Goal: Navigation & Orientation: Find specific page/section

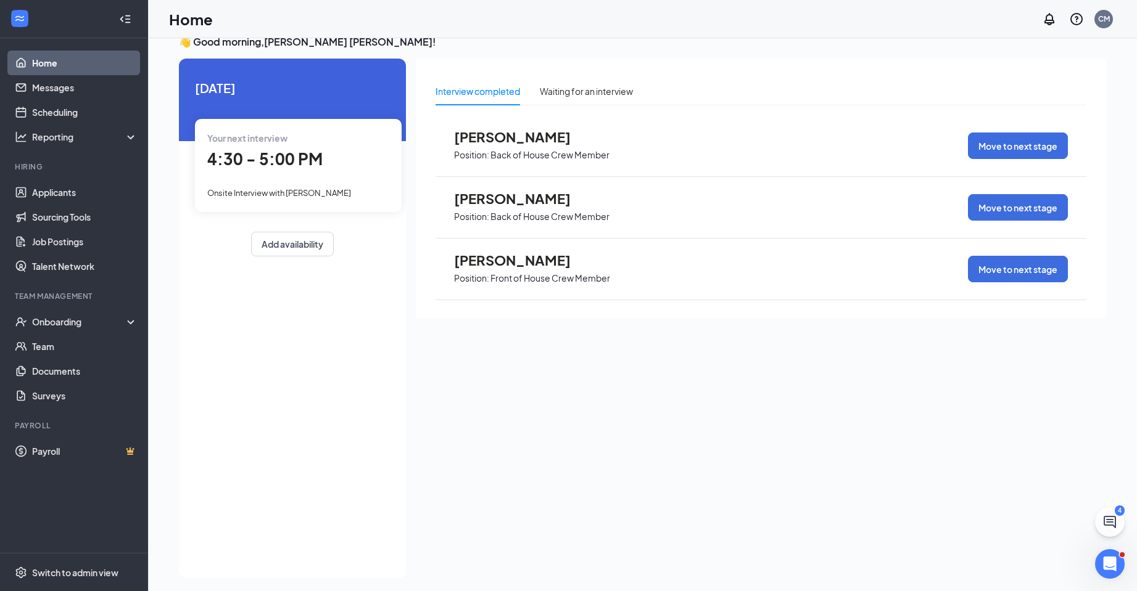
scroll to position [26, 0]
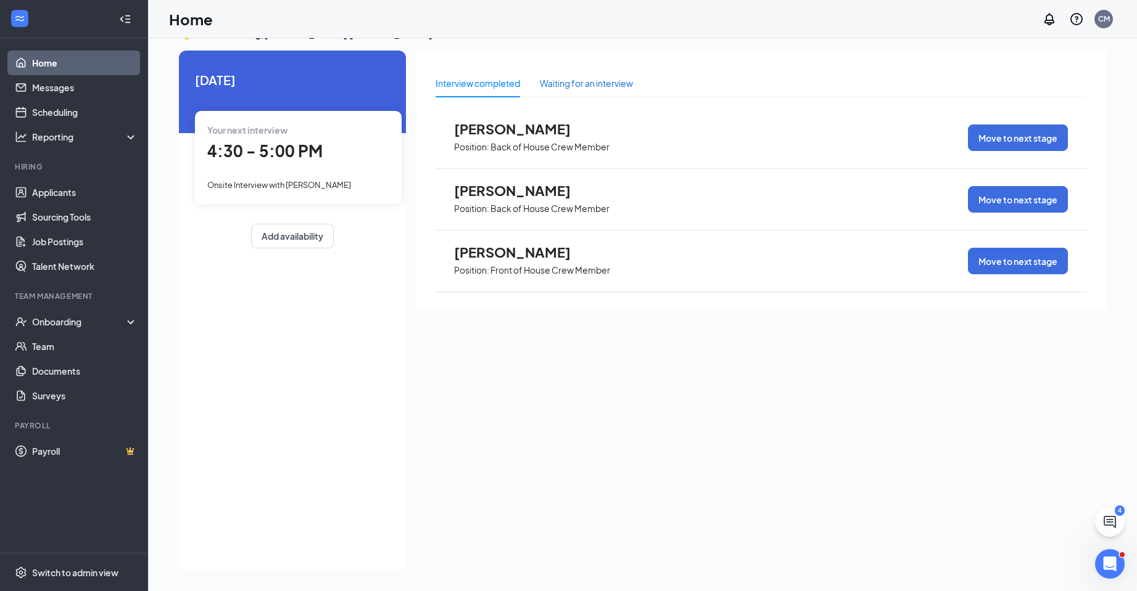
click at [595, 87] on div "Waiting for an interview" at bounding box center [586, 83] width 93 height 14
click at [736, 316] on div "Show more" at bounding box center [760, 320] width 651 height 31
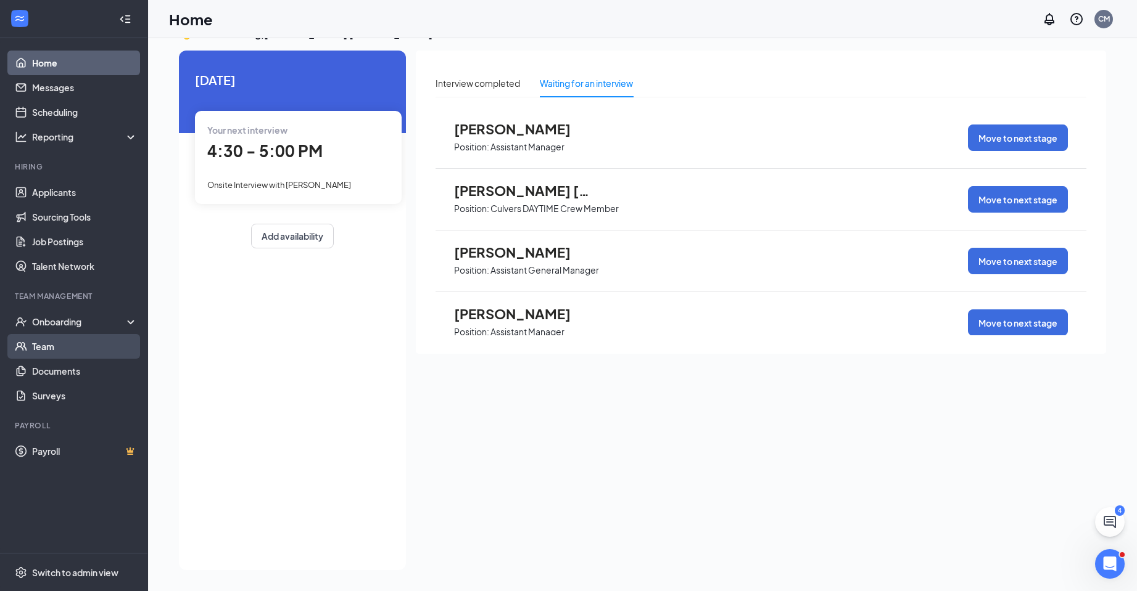
click at [43, 356] on link "Team" at bounding box center [84, 346] width 105 height 25
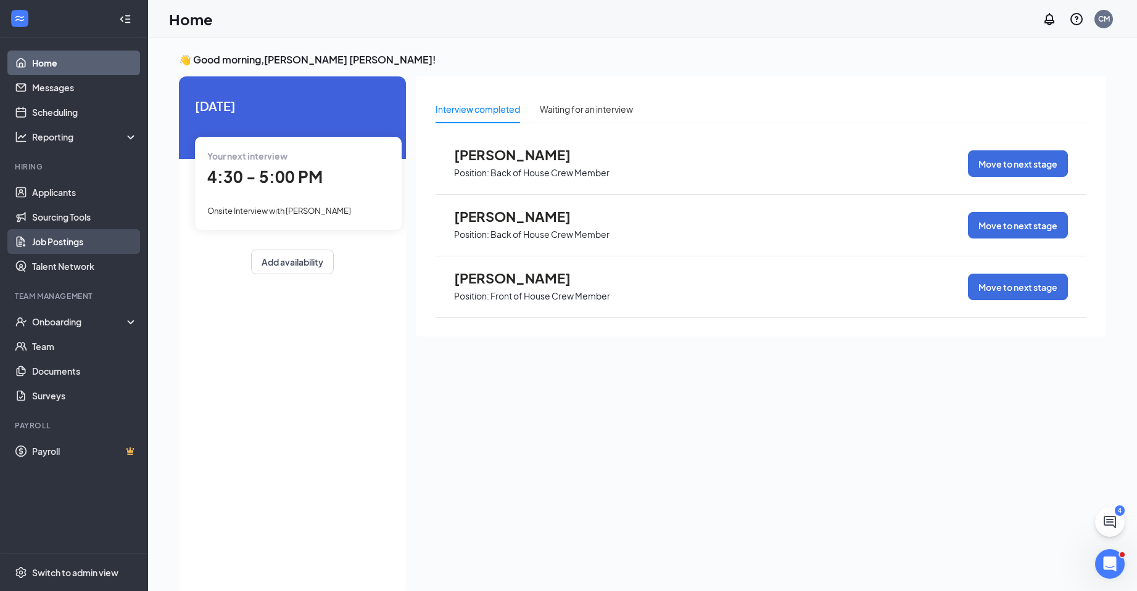
click at [77, 252] on link "Job Postings" at bounding box center [84, 241] width 105 height 25
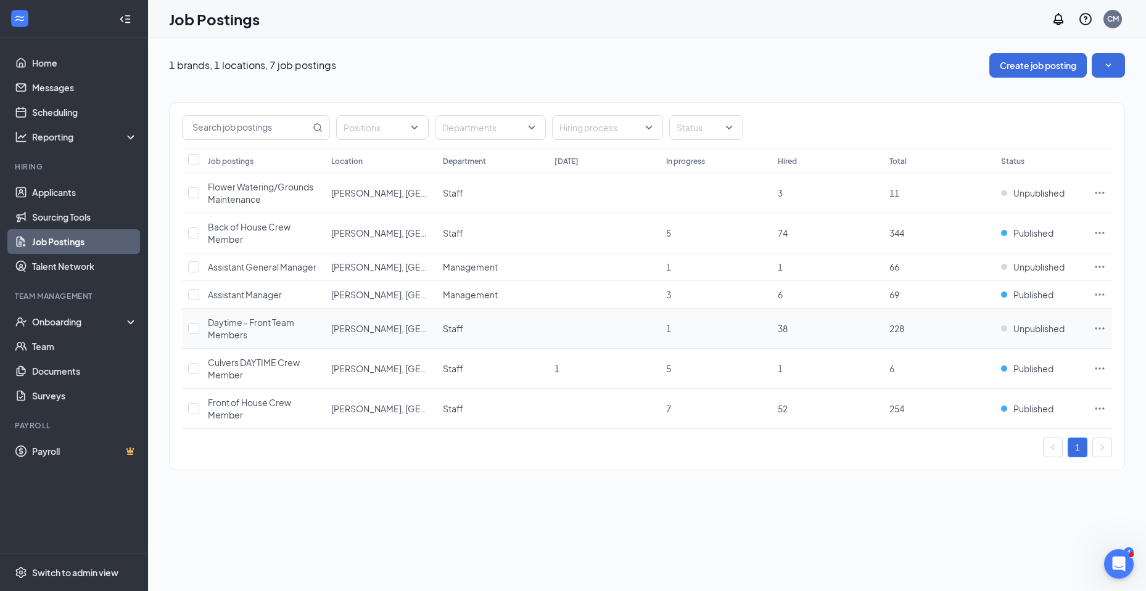
click at [1100, 330] on icon "Ellipses" at bounding box center [1099, 329] width 12 height 12
click at [37, 335] on link "Team" at bounding box center [84, 346] width 105 height 25
